Goal: Task Accomplishment & Management: Complete application form

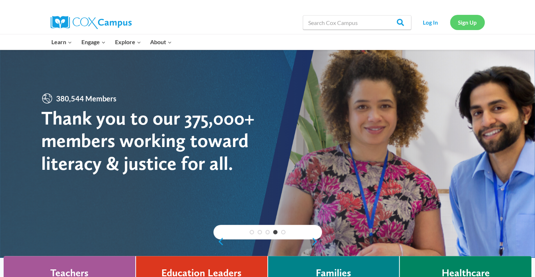
click at [459, 25] on link "Sign Up" at bounding box center [467, 22] width 35 height 15
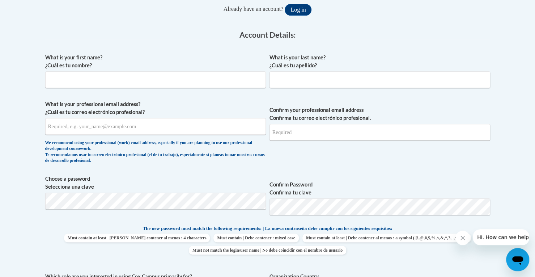
scroll to position [168, 0]
click at [117, 81] on input "What is your first name? ¿Cuál es tu nombre?" at bounding box center [155, 80] width 221 height 17
type input "[PERSON_NAME]"
click at [278, 82] on input "What is your last name? ¿Cuál es tu apellido?" at bounding box center [380, 80] width 221 height 17
type input "[PERSON_NAME]"
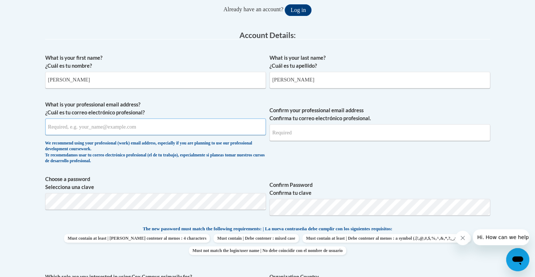
click at [178, 125] on input "What is your professional email address? ¿Cuál es tu correo electrónico profesi…" at bounding box center [155, 126] width 221 height 17
type input "[EMAIL_ADDRESS][DOMAIN_NAME]"
click at [285, 137] on input "Confirm your professional email address Confirma tu correo electrónico profesio…" at bounding box center [380, 132] width 221 height 17
type input "[EMAIL_ADDRESS][DOMAIN_NAME]"
click at [318, 158] on span "Confirm your professional email address Confirma tu correo electrónico profesio…" at bounding box center [380, 134] width 221 height 67
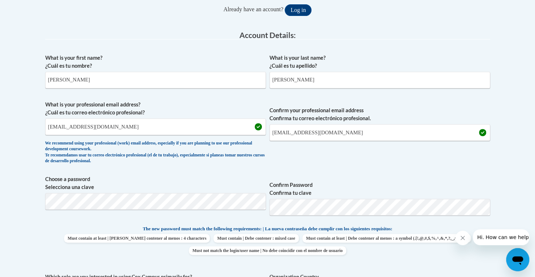
click at [349, 163] on span "Confirm your professional email address Confirma tu correo electrónico profesio…" at bounding box center [380, 134] width 221 height 67
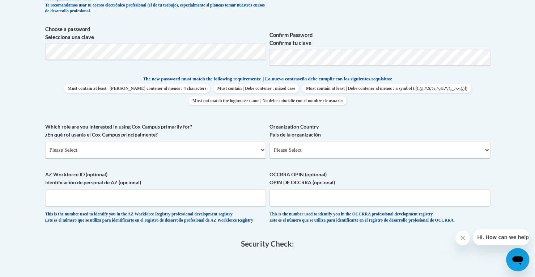
scroll to position [322, 0]
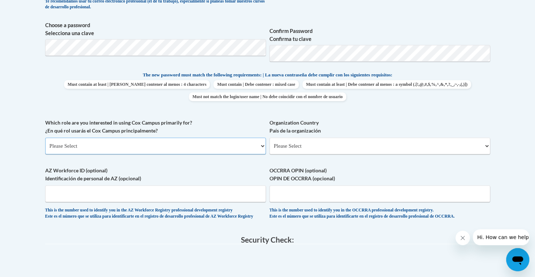
click at [148, 144] on select "Please Select College/University | Colegio/Universidad Community/Nonprofit Part…" at bounding box center [155, 146] width 221 height 17
select select "5a18ea06-2b54-4451-96f2-d152daf9eac5"
click at [45, 138] on select "Please Select College/University | Colegio/Universidad Community/Nonprofit Part…" at bounding box center [155, 146] width 221 height 17
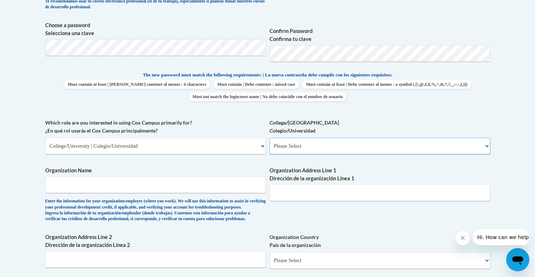
click at [308, 147] on select "Please Select College/University Staff | Empleado universitario College/Univers…" at bounding box center [380, 146] width 221 height 17
select select "99b32b07-cffc-426c-8bf6-0cd77760d84b"
click at [270, 138] on select "Please Select College/University Staff | Empleado universitario College/Univers…" at bounding box center [380, 146] width 221 height 17
click at [128, 184] on input "Organization Name" at bounding box center [155, 184] width 221 height 17
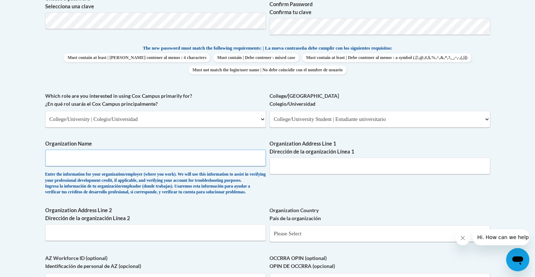
scroll to position [348, 0]
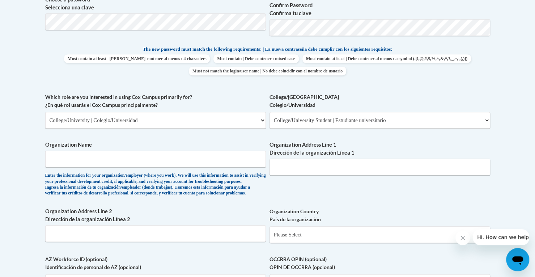
click at [202, 137] on div "What is your first name? ¿Cuál es tu nombre? [PERSON_NAME] What is your last na…" at bounding box center [267, 93] width 445 height 445
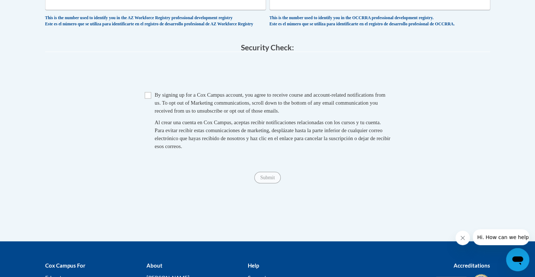
scroll to position [628, 0]
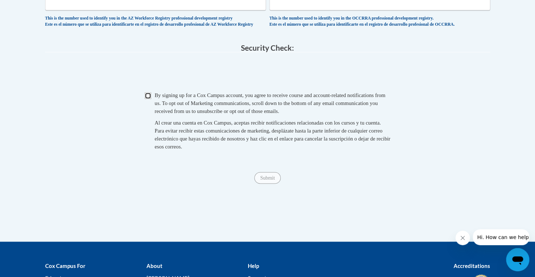
click at [148, 99] on input "Checkbox" at bounding box center [148, 95] width 7 height 7
checkbox input "true"
click at [265, 184] on input "Submit" at bounding box center [268, 178] width 26 height 12
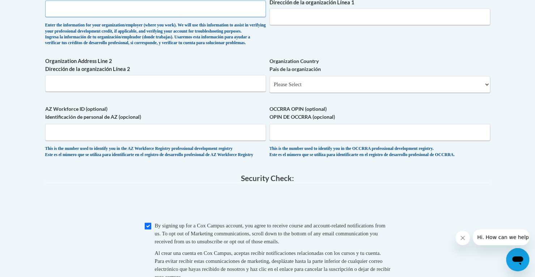
scroll to position [395, 0]
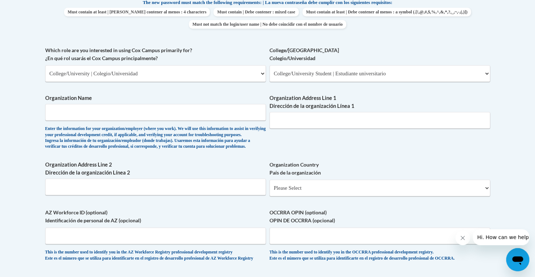
click at [28, 125] on body "This site uses cookies to help improve your learning experience. By continuing …" at bounding box center [267, 104] width 535 height 998
click at [133, 104] on input "Organization Name" at bounding box center [155, 112] width 221 height 17
type input "[US_STATE][GEOGRAPHIC_DATA]"
click at [1, 148] on body "This site uses cookies to help improve your learning experience. By continuing …" at bounding box center [267, 104] width 535 height 998
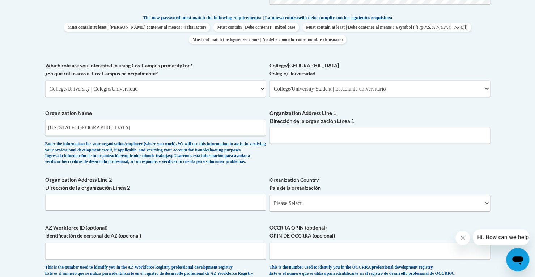
scroll to position [350, 0]
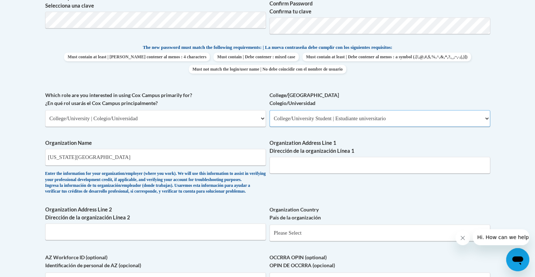
click at [311, 117] on select "Please Select College/University Staff | Empleado universitario College/Univers…" at bounding box center [380, 118] width 221 height 17
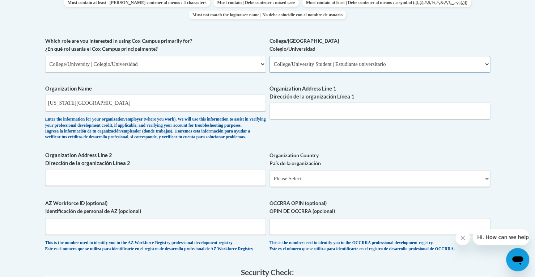
scroll to position [407, 0]
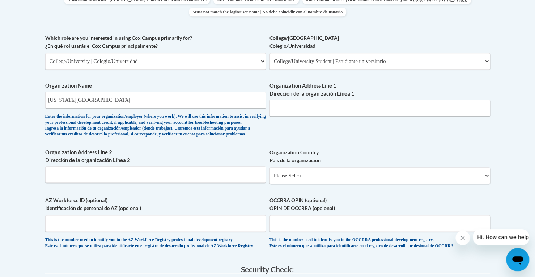
click at [181, 141] on div "Organization Name [US_STATE][GEOGRAPHIC_DATA] Enter the information for your or…" at bounding box center [155, 111] width 221 height 59
click at [142, 101] on input "[US_STATE][GEOGRAPHIC_DATA]" at bounding box center [155, 100] width 221 height 17
click at [147, 138] on div "Enter the information for your organization/employer (where you work). We will …" at bounding box center [155, 126] width 221 height 24
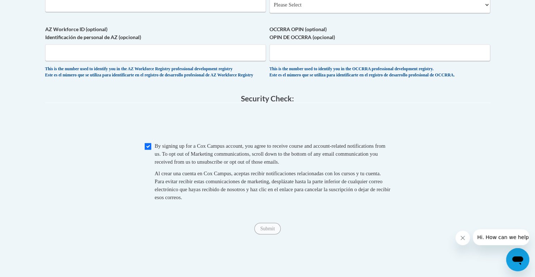
scroll to position [578, 0]
click at [148, 150] on input "Checkbox" at bounding box center [148, 146] width 7 height 7
checkbox input "true"
click at [272, 234] on input "Submit" at bounding box center [268, 229] width 26 height 12
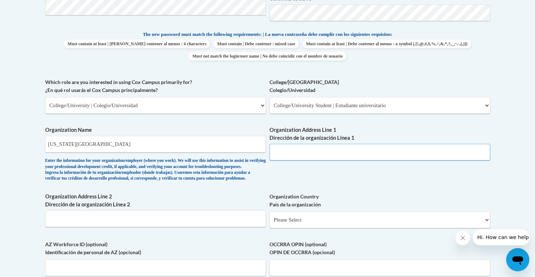
scroll to position [362, 0]
click at [312, 151] on input "Organization Address Line 1 Dirección de la organización Línea 1" at bounding box center [380, 152] width 221 height 17
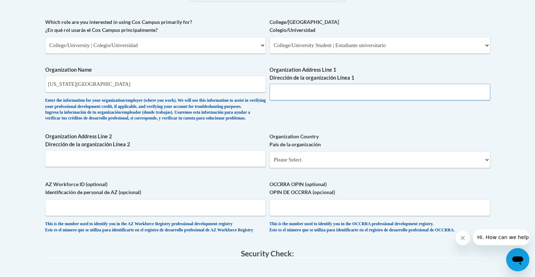
scroll to position [423, 0]
click at [290, 168] on select "Please Select [GEOGRAPHIC_DATA] | [GEOGRAPHIC_DATA] Outside of [GEOGRAPHIC_DATA…" at bounding box center [380, 159] width 221 height 17
select select "ad49bcad-a171-4b2e-b99c-48b446064914"
click at [270, 163] on select "Please Select [GEOGRAPHIC_DATA] | [GEOGRAPHIC_DATA] Outside of [GEOGRAPHIC_DATA…" at bounding box center [380, 159] width 221 height 17
select select
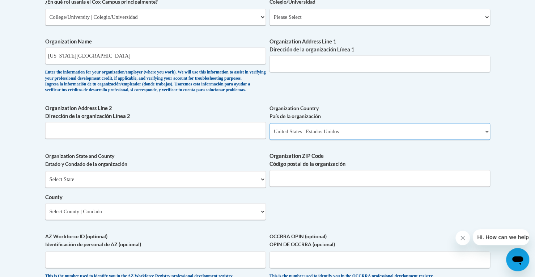
scroll to position [453, 0]
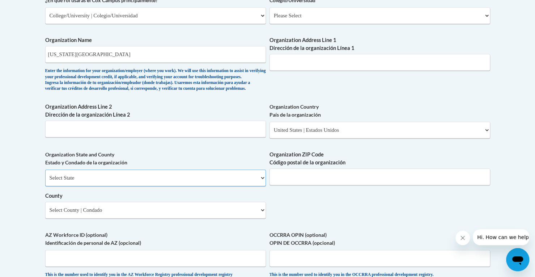
click at [122, 186] on select "Select State [US_STATE] [US_STATE] [US_STATE] [US_STATE] [US_STATE] [US_STATE] …" at bounding box center [155, 177] width 221 height 17
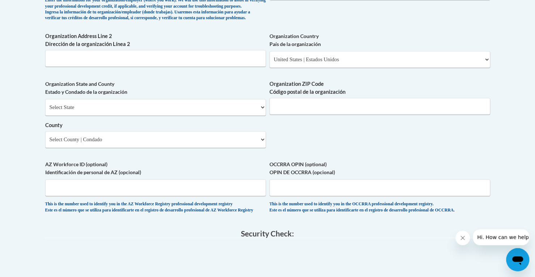
scroll to position [508, 0]
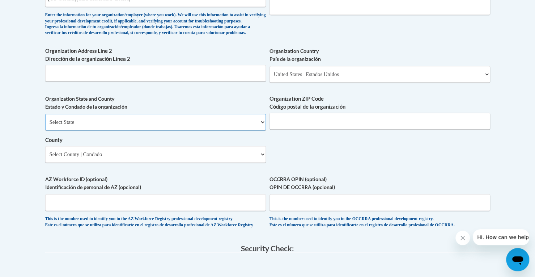
click at [91, 130] on select "Select State [US_STATE] [US_STATE] [US_STATE] [US_STATE] [US_STATE] [US_STATE] …" at bounding box center [155, 122] width 221 height 17
select select "[US_STATE]"
click at [45, 125] on select "Select State [US_STATE] [US_STATE] [US_STATE] [US_STATE] [US_STATE] [US_STATE] …" at bounding box center [155, 122] width 221 height 17
click at [297, 129] on input "Organization ZIP Code Código postal de la organización" at bounding box center [380, 121] width 221 height 17
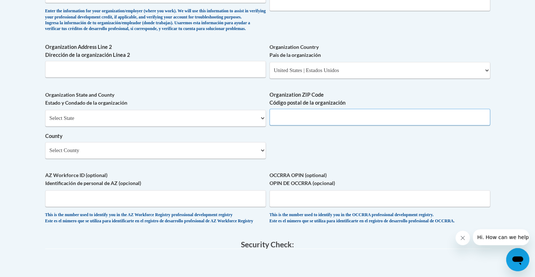
scroll to position [513, 0]
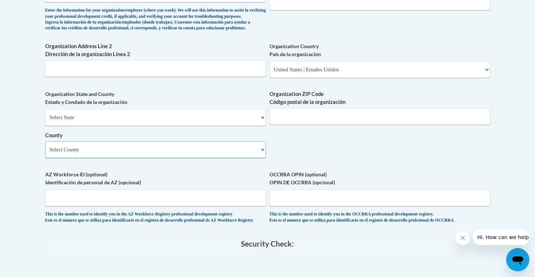
click at [171, 158] on select "Select County [GEOGRAPHIC_DATA] [GEOGRAPHIC_DATA] [GEOGRAPHIC_DATA] [GEOGRAPHIC…" at bounding box center [155, 149] width 221 height 17
select select "[GEOGRAPHIC_DATA]"
click at [45, 153] on select "Select County [GEOGRAPHIC_DATA] [GEOGRAPHIC_DATA] [GEOGRAPHIC_DATA] [GEOGRAPHIC…" at bounding box center [155, 149] width 221 height 17
click at [293, 125] on input "Organization ZIP Code Código postal de la organización" at bounding box center [380, 116] width 221 height 17
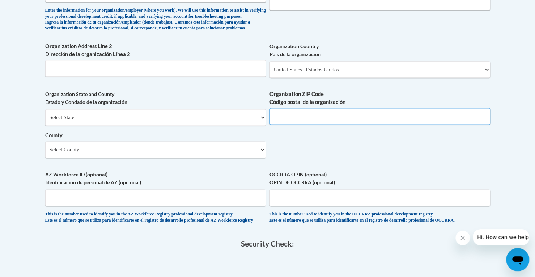
paste input "23284"
type input "23284"
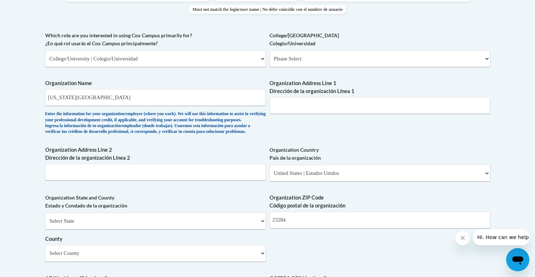
scroll to position [409, 0]
click at [335, 102] on input "Organization Address Line 1 Dirección de la organización Línea 1" at bounding box center [380, 105] width 221 height 17
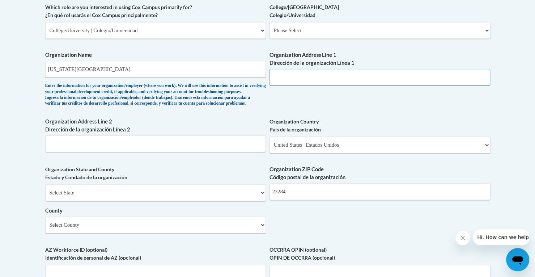
scroll to position [437, 0]
click at [320, 78] on input "Organization Address Line 1 Dirección de la organización Línea 1" at bounding box center [380, 77] width 221 height 17
click at [324, 101] on div "What is your first name? ¿Cuál es tu nombre? [PERSON_NAME] What is your last na…" at bounding box center [267, 43] width 445 height 525
drag, startPoint x: 350, startPoint y: 79, endPoint x: 308, endPoint y: 80, distance: 41.3
click at [308, 80] on input "[STREET_ADDRESS][PERSON_NAME]" at bounding box center [380, 77] width 221 height 17
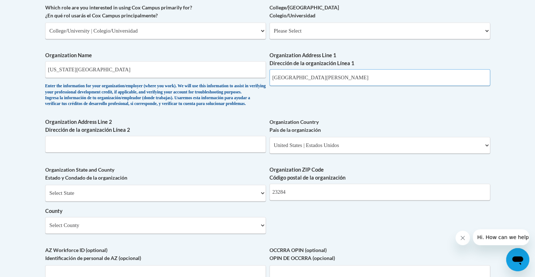
type input "[GEOGRAPHIC_DATA][PERSON_NAME]"
click at [300, 106] on div "What is your first name? ¿Cuál es tu nombre? [PERSON_NAME] What is your last na…" at bounding box center [267, 43] width 445 height 525
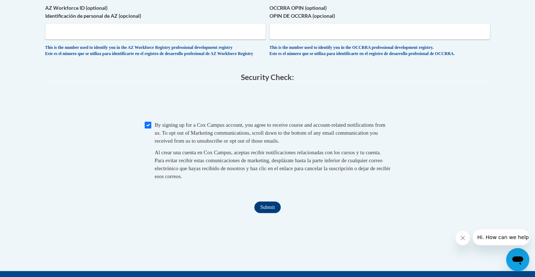
scroll to position [687, 0]
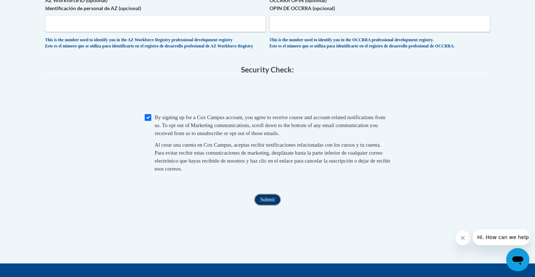
click at [267, 205] on input "Submit" at bounding box center [268, 200] width 26 height 12
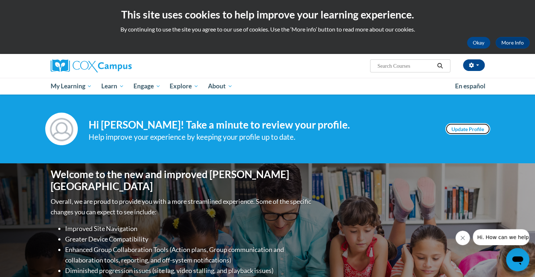
click at [466, 130] on link "Update Profile" at bounding box center [468, 129] width 45 height 12
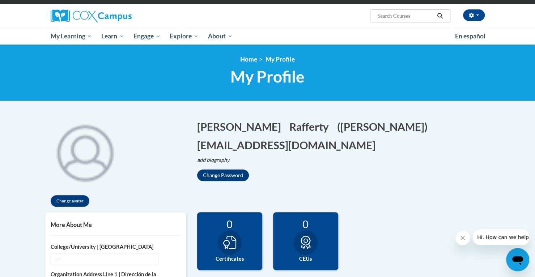
scroll to position [50, 0]
